Goal: Task Accomplishment & Management: Use online tool/utility

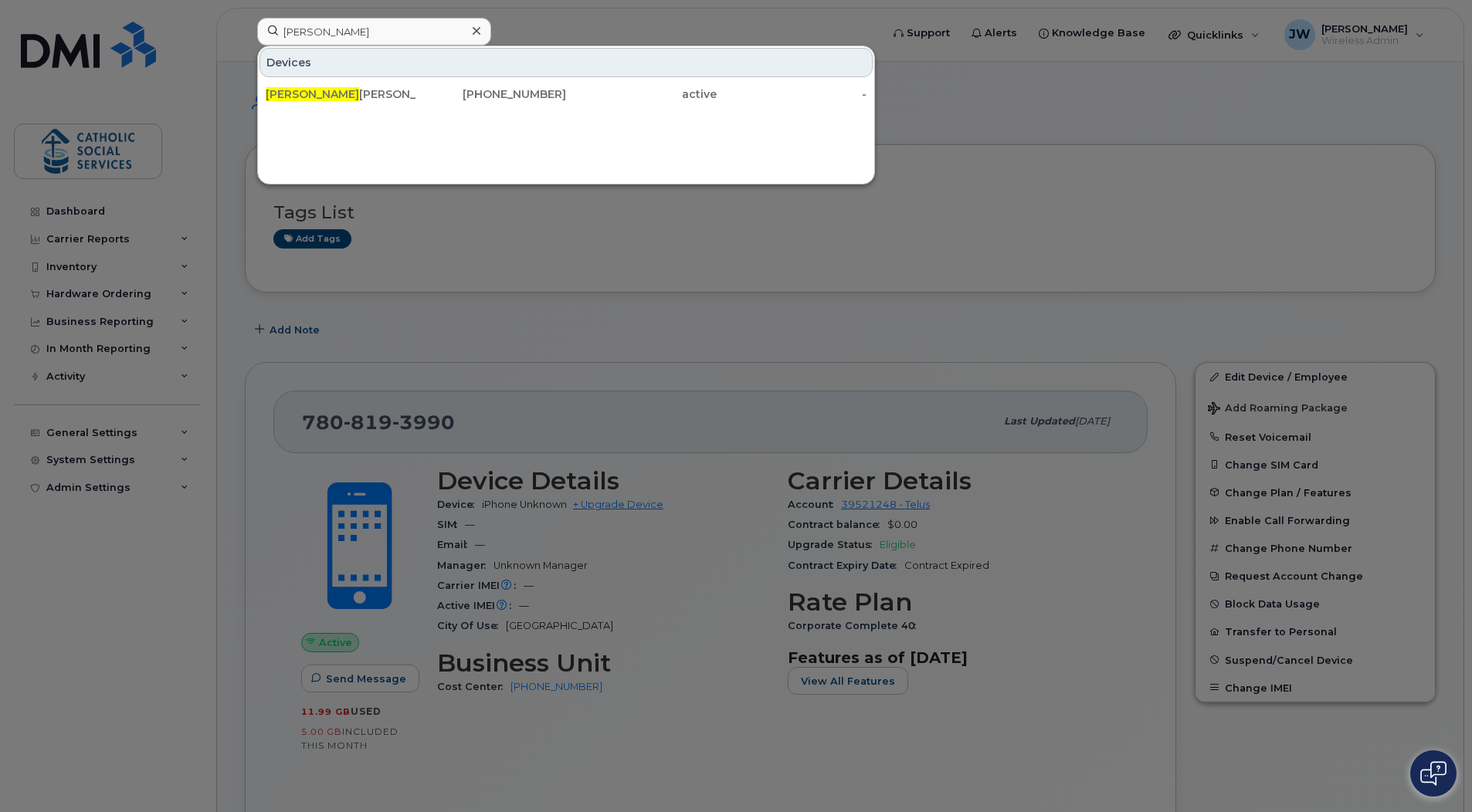
click at [357, 27] on input "rachel" at bounding box center [374, 31] width 234 height 27
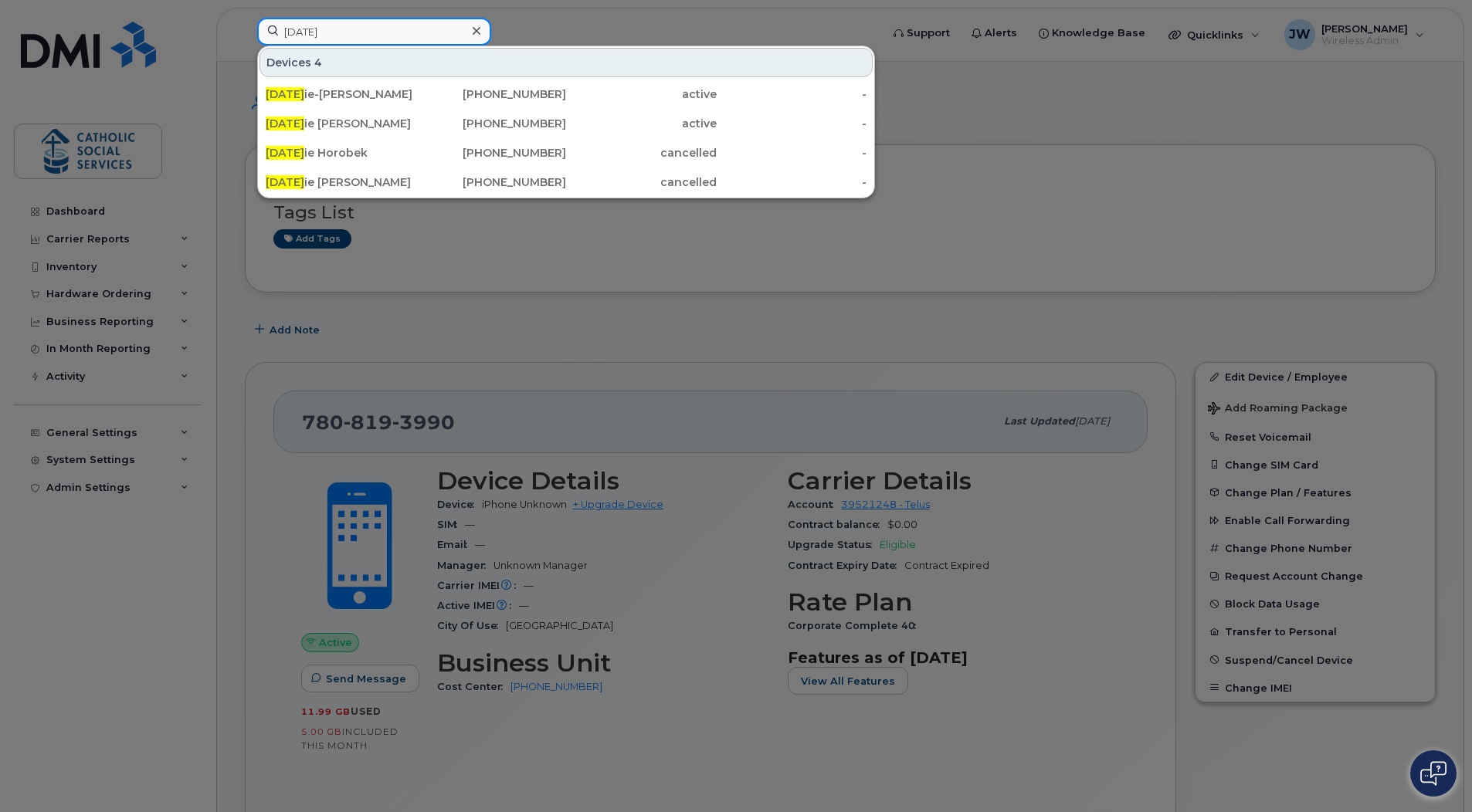
click at [324, 33] on input "natal" at bounding box center [374, 31] width 234 height 27
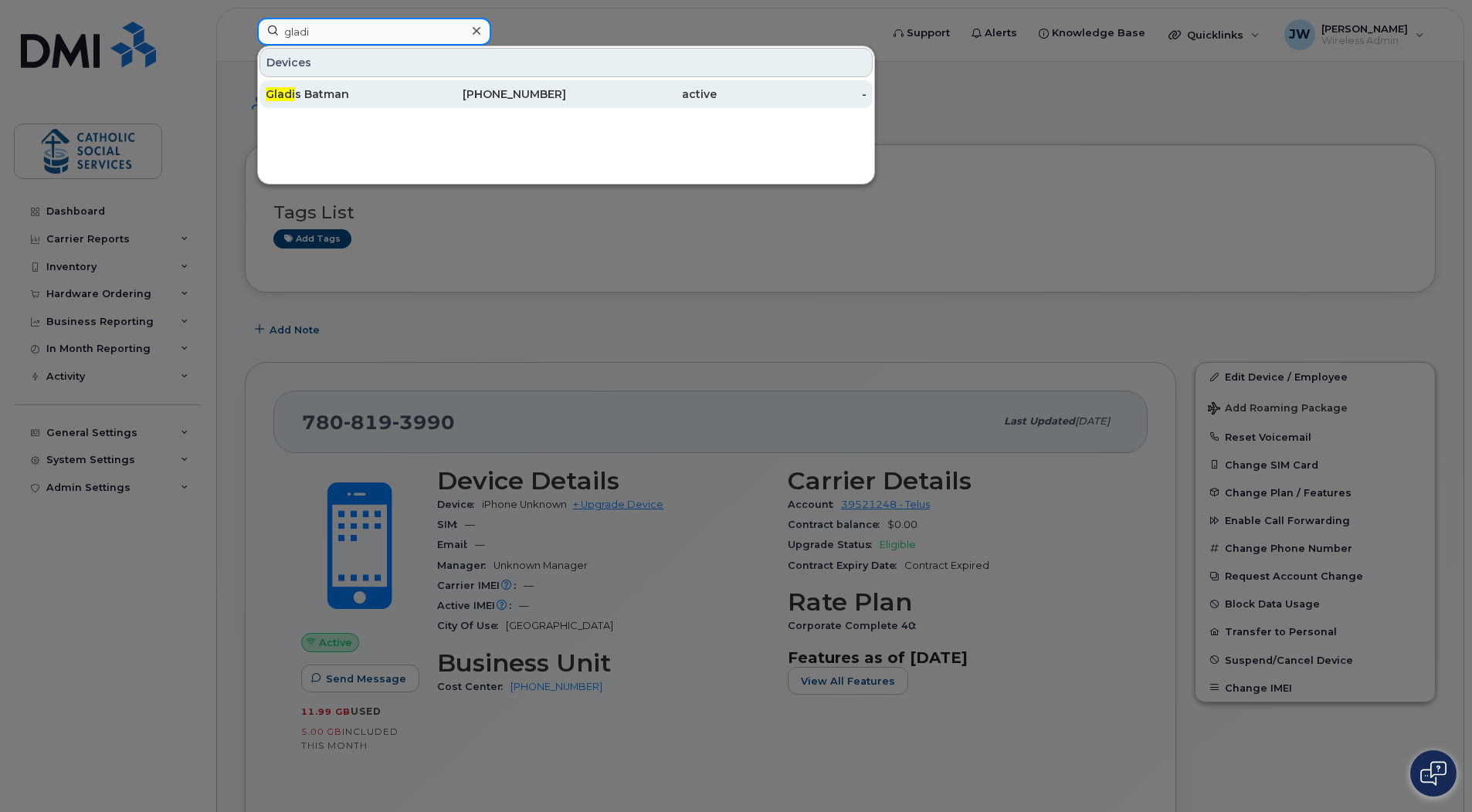
type input "gladi"
click at [330, 96] on div "Gladi s Batman" at bounding box center [341, 94] width 150 height 15
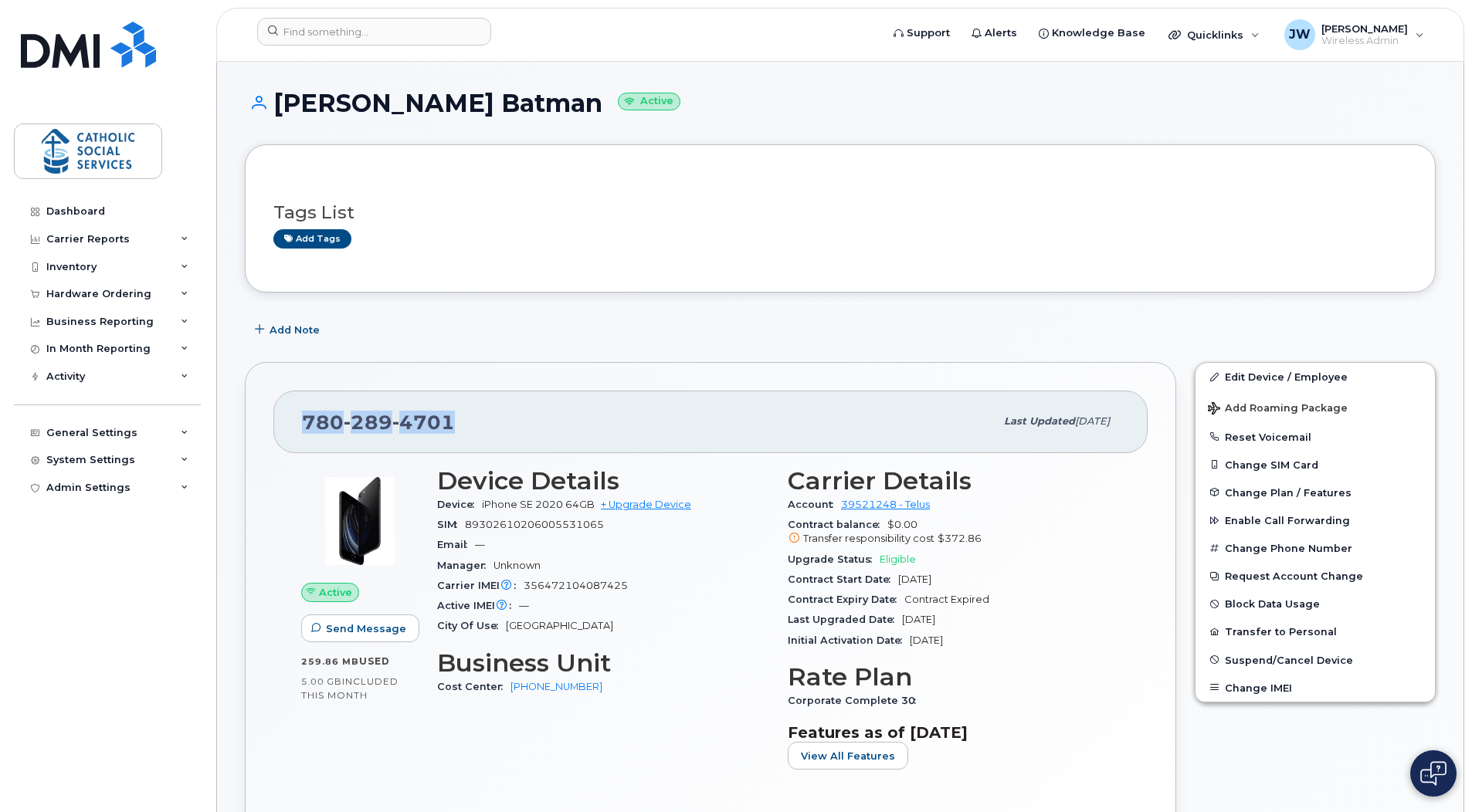
drag, startPoint x: 470, startPoint y: 413, endPoint x: 287, endPoint y: 438, distance: 184.7
click at [287, 438] on div "[PHONE_NUMBER] Last updated [DATE]" at bounding box center [709, 421] width 874 height 62
copy span "[PHONE_NUMBER]"
click at [303, 230] on link "Add tags" at bounding box center [312, 239] width 78 height 19
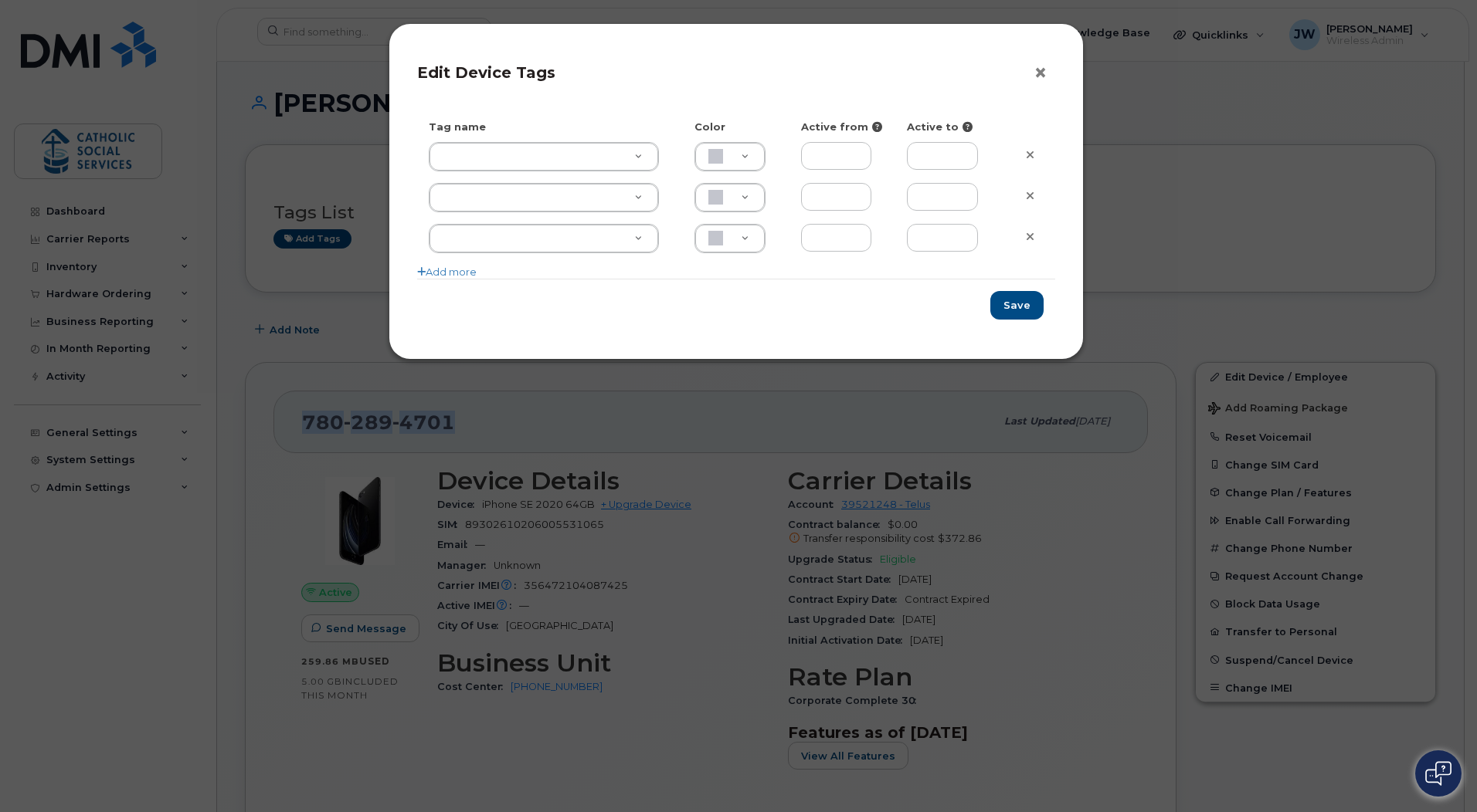
click at [1038, 71] on button "×" at bounding box center [1044, 73] width 21 height 23
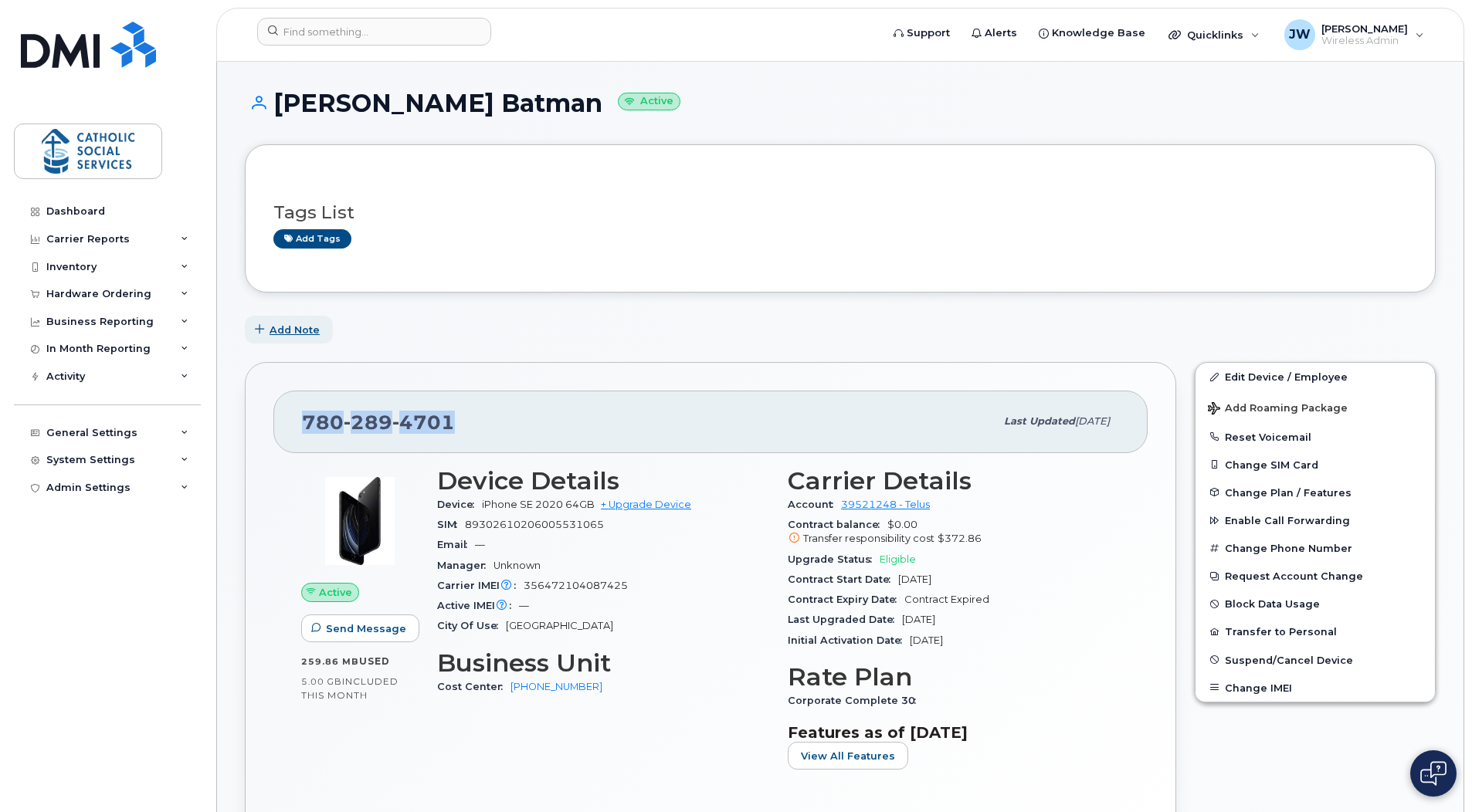
click at [320, 338] on button "Add Note" at bounding box center [289, 329] width 88 height 27
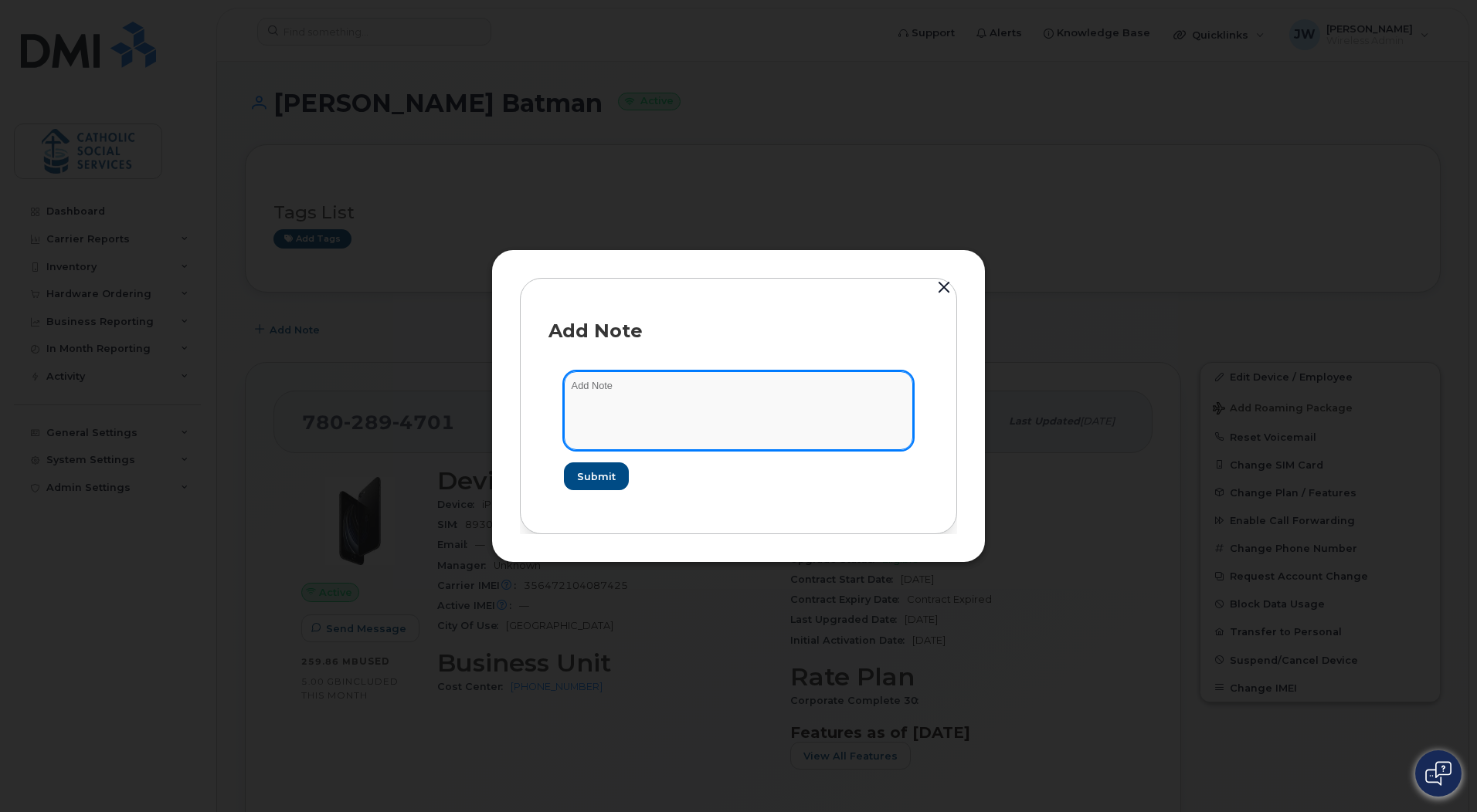
click at [599, 391] on textarea at bounding box center [738, 410] width 349 height 79
paste textarea "[PERSON_NAME] Batman's (#22232) Phone & Laptop who has it [PERSON_NAME] picked …"
click at [603, 409] on textarea "[PERSON_NAME] Batman's (#22232) Phone & Laptop who has it [PERSON_NAME] picked …" at bounding box center [738, 410] width 349 height 79
type textarea "[PERSON_NAME] Batman's (#22232) Phone & Laptop who has it [PERSON_NAME] picked …"
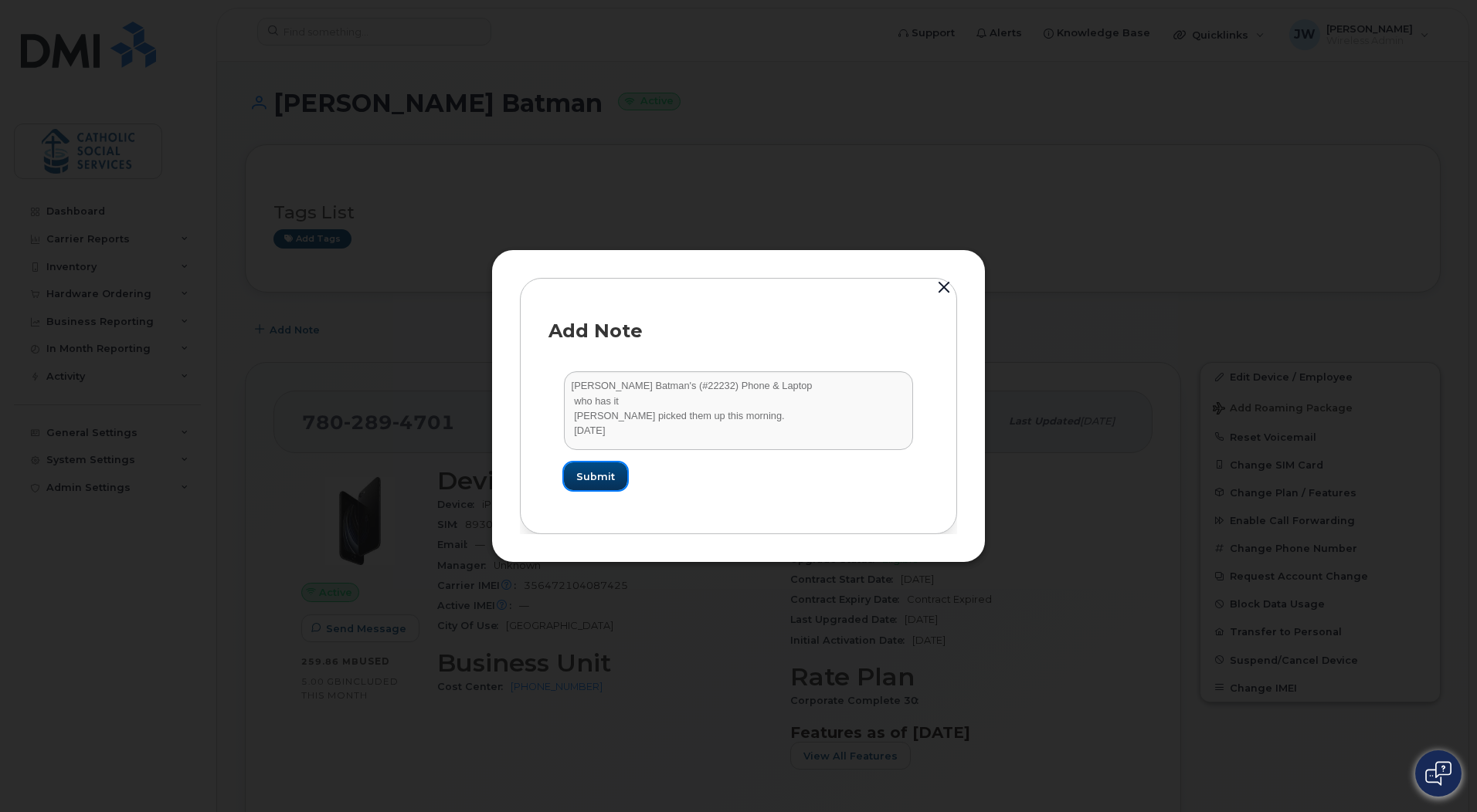
click at [594, 477] on span "Submit" at bounding box center [596, 476] width 39 height 15
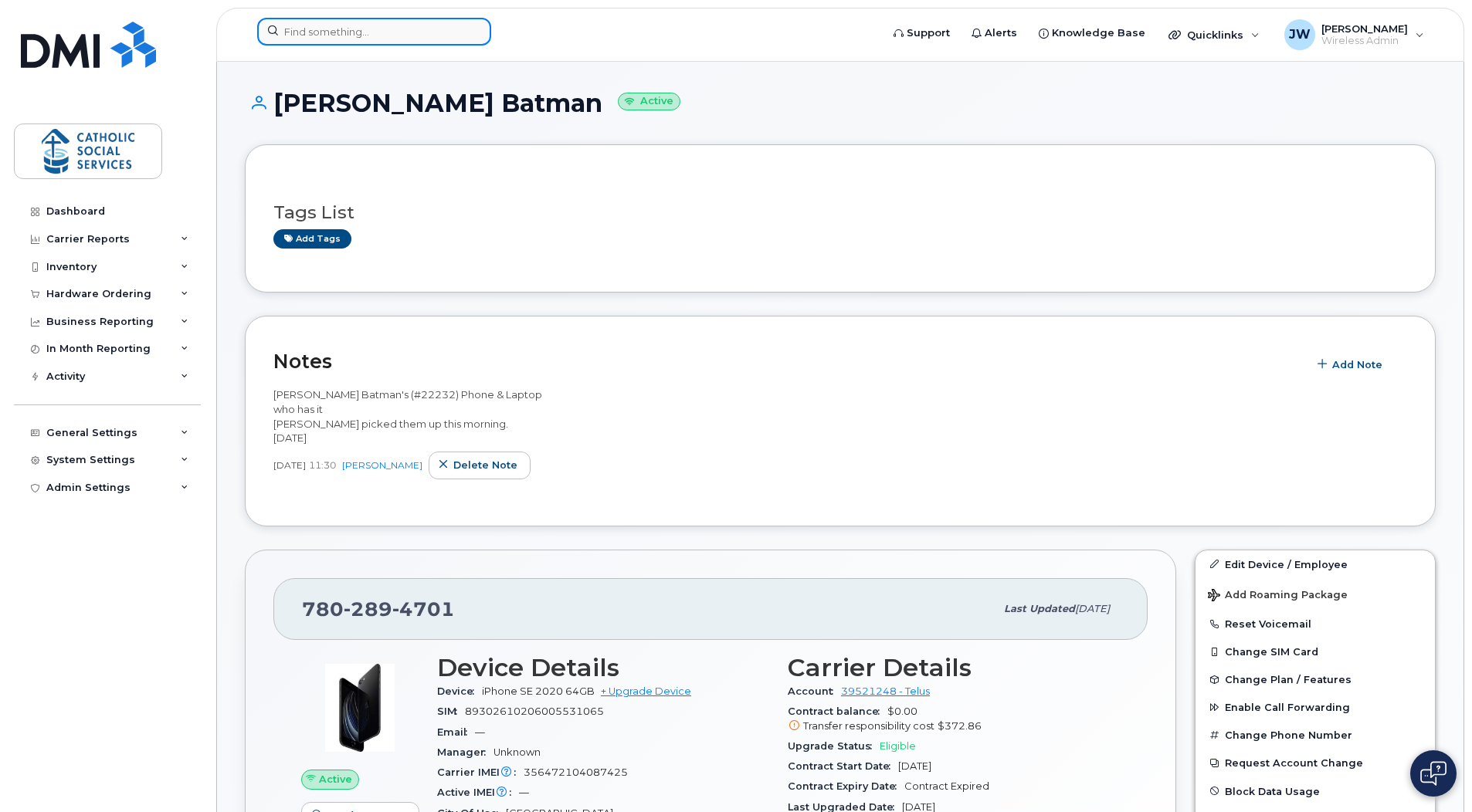
click at [339, 26] on input at bounding box center [374, 31] width 234 height 27
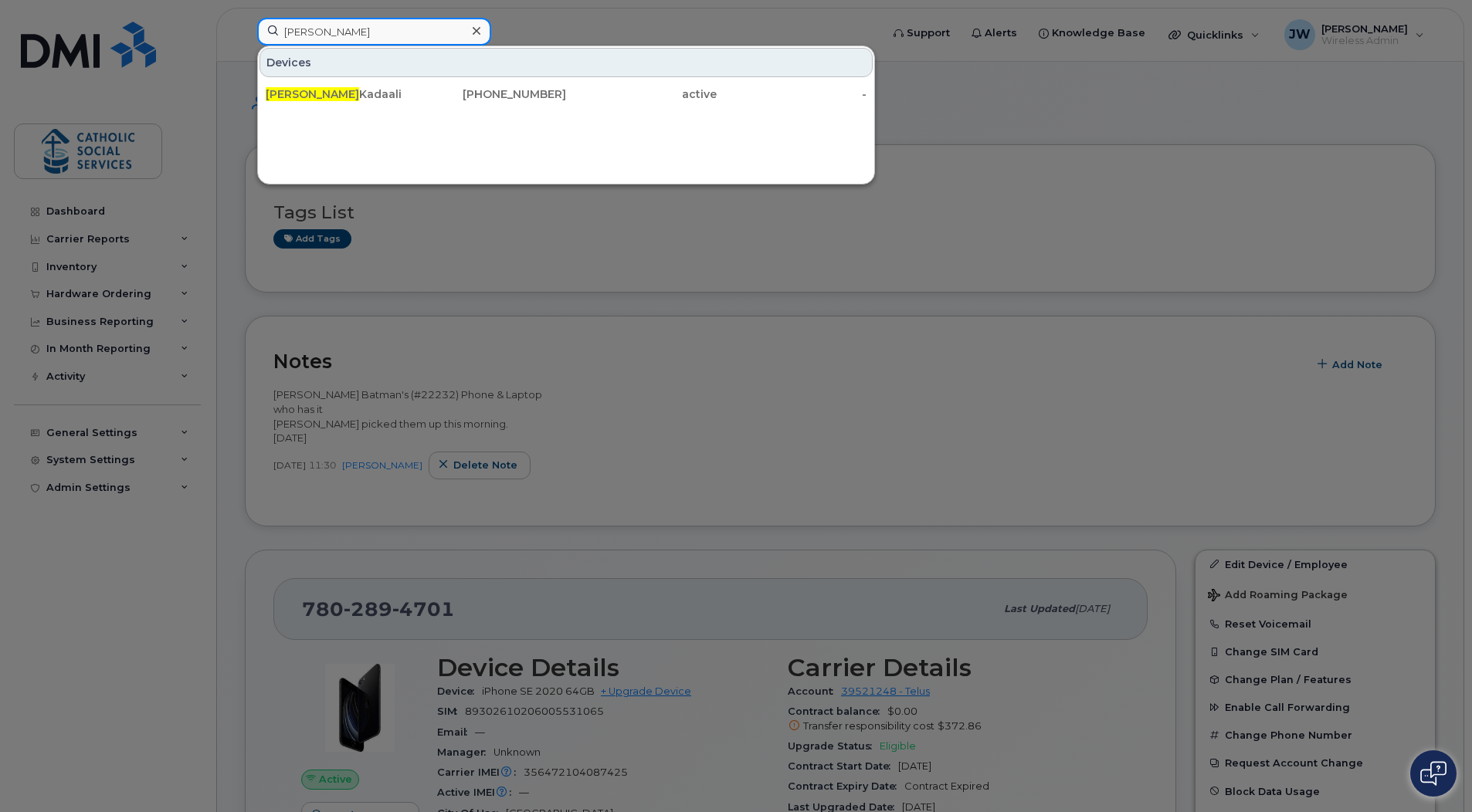
type input "[PERSON_NAME]"
